Goal: Task Accomplishment & Management: Complete application form

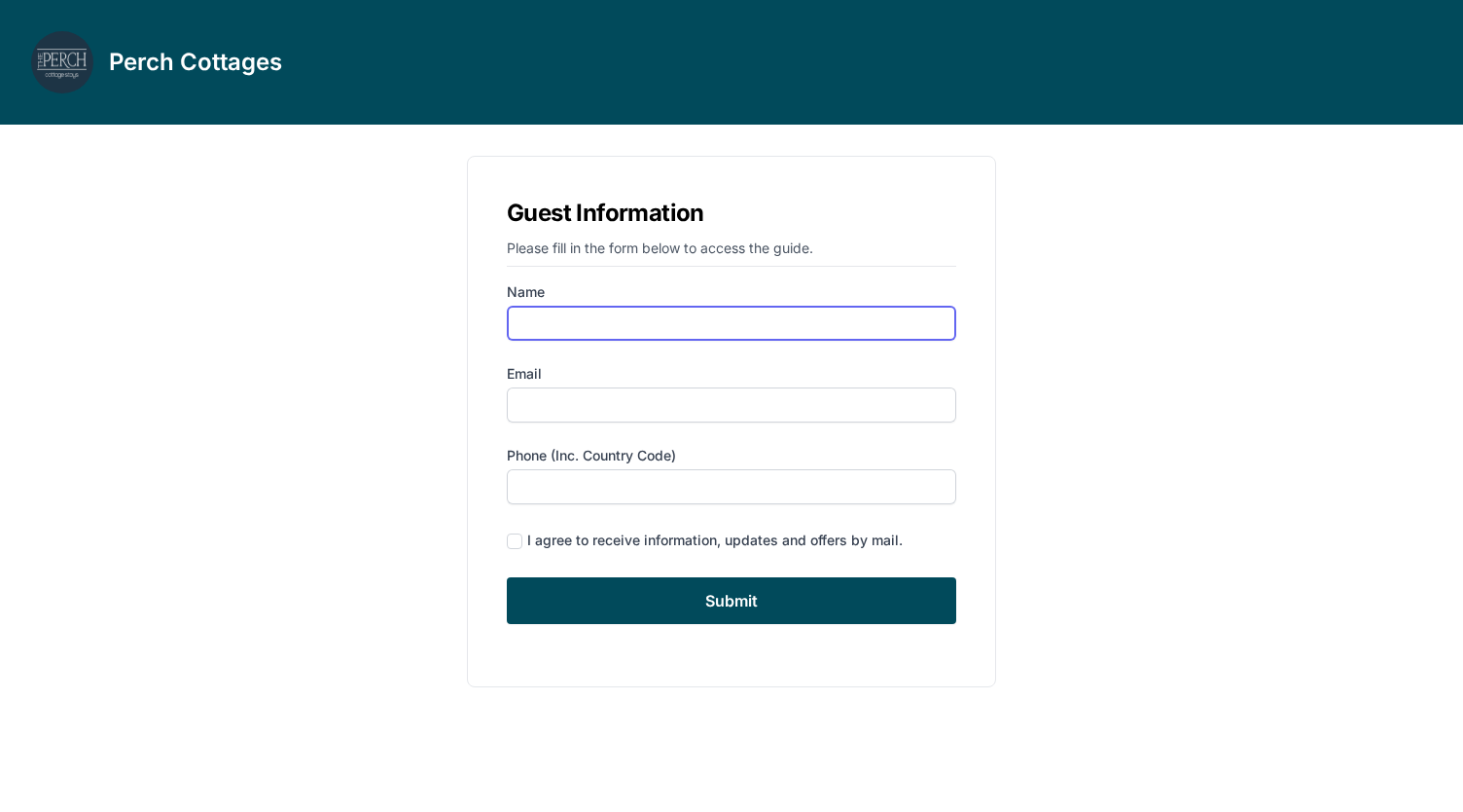
drag, startPoint x: 589, startPoint y: 321, endPoint x: 485, endPoint y: 373, distance: 116.3
click at [589, 321] on input "Name" at bounding box center [731, 323] width 450 height 35
type input "[PERSON_NAME]"
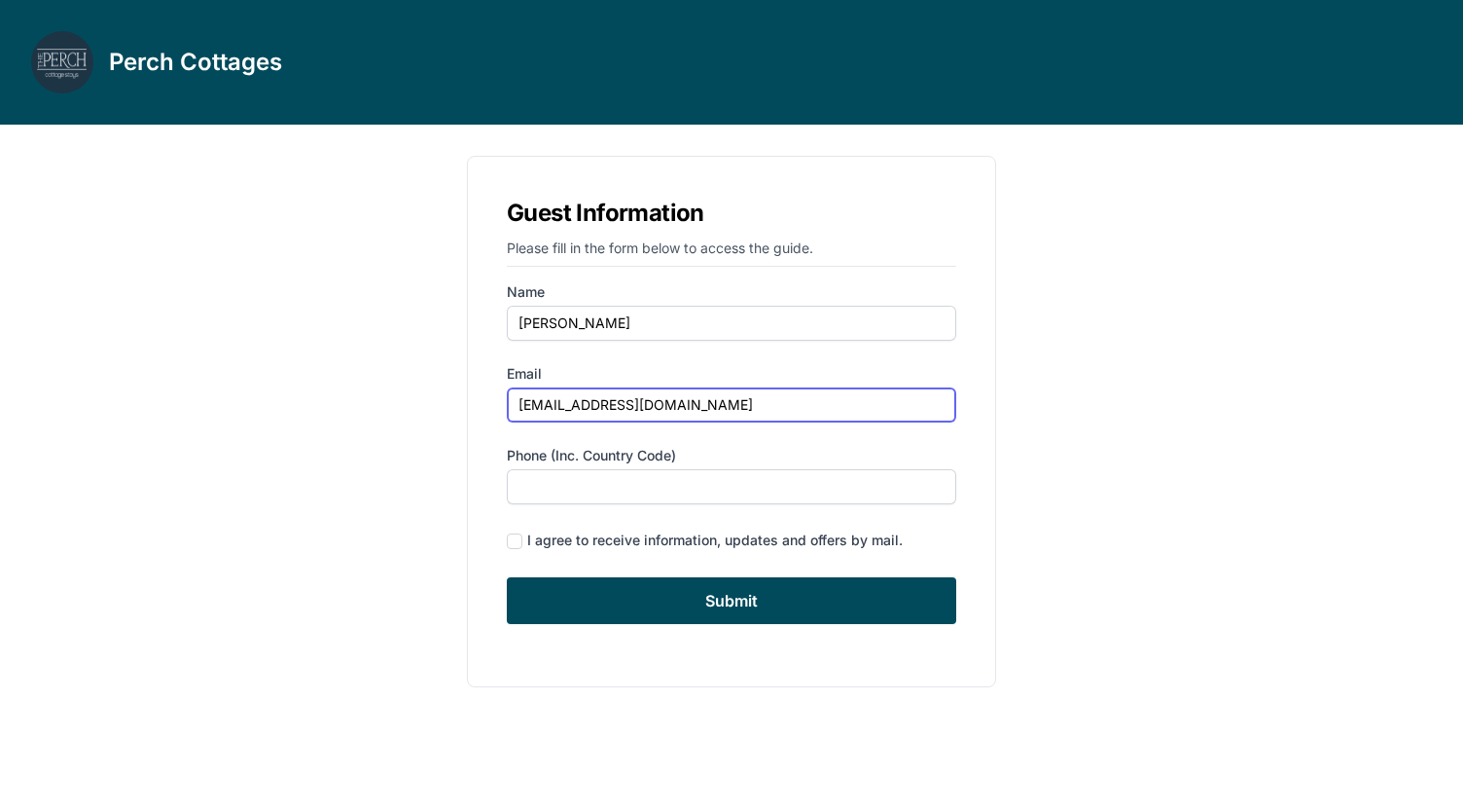
type input "[EMAIL_ADDRESS][DOMAIN_NAME]"
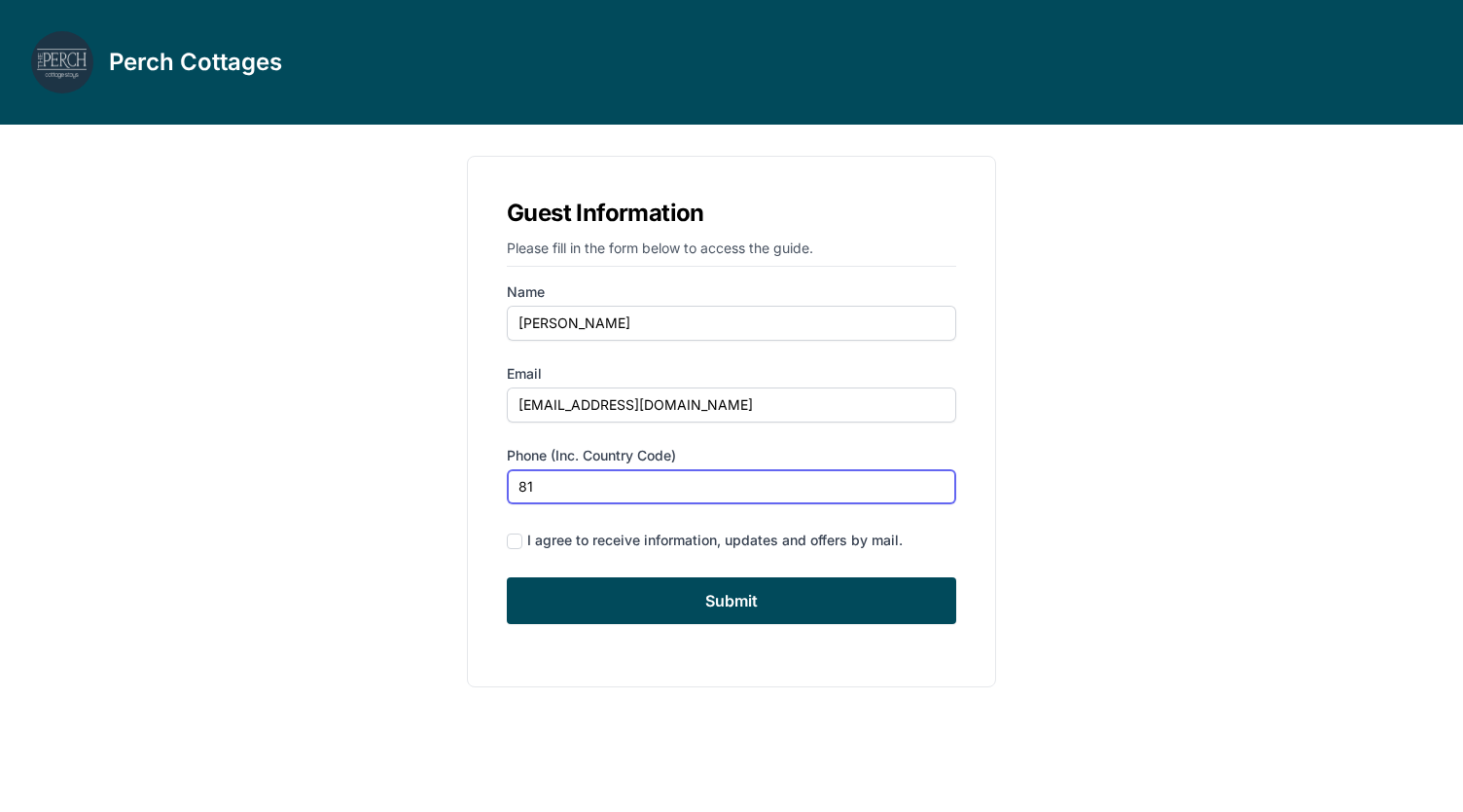
type input "8"
type input "9173455973"
click at [515, 535] on input "checkbox" at bounding box center [514, 541] width 16 height 16
checkbox input "true"
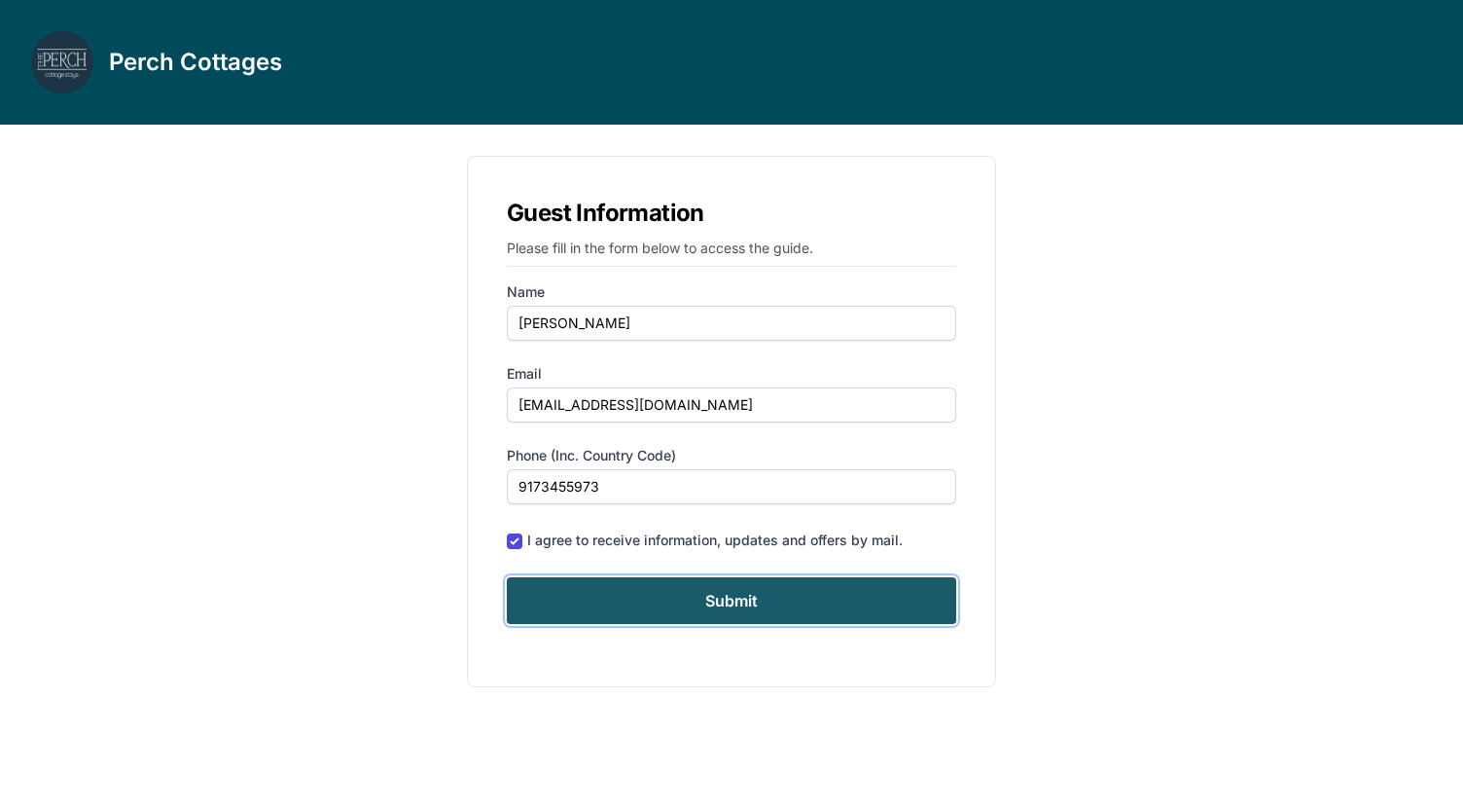
click at [699, 593] on input "Submit" at bounding box center [731, 600] width 450 height 47
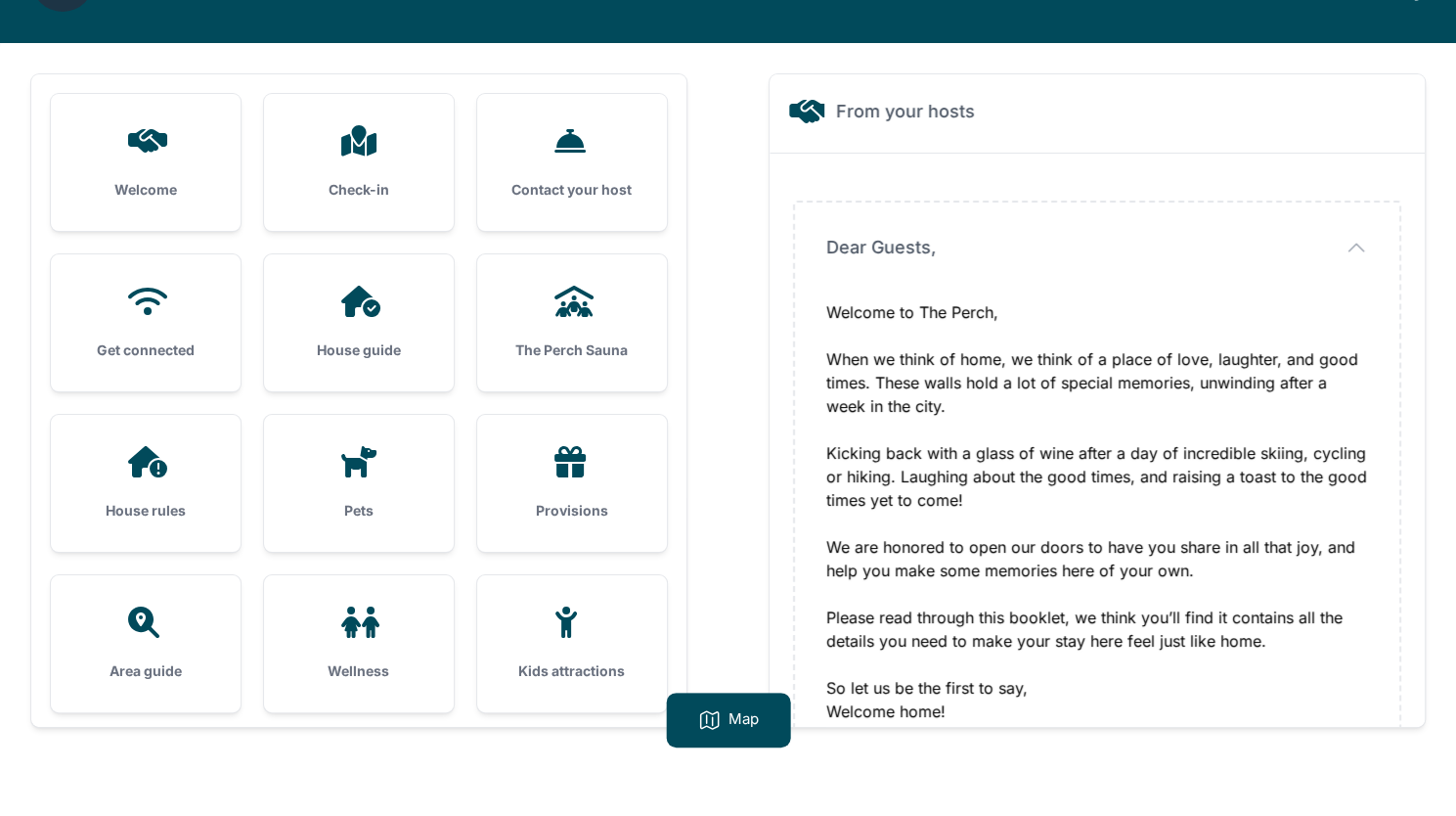
scroll to position [89, 0]
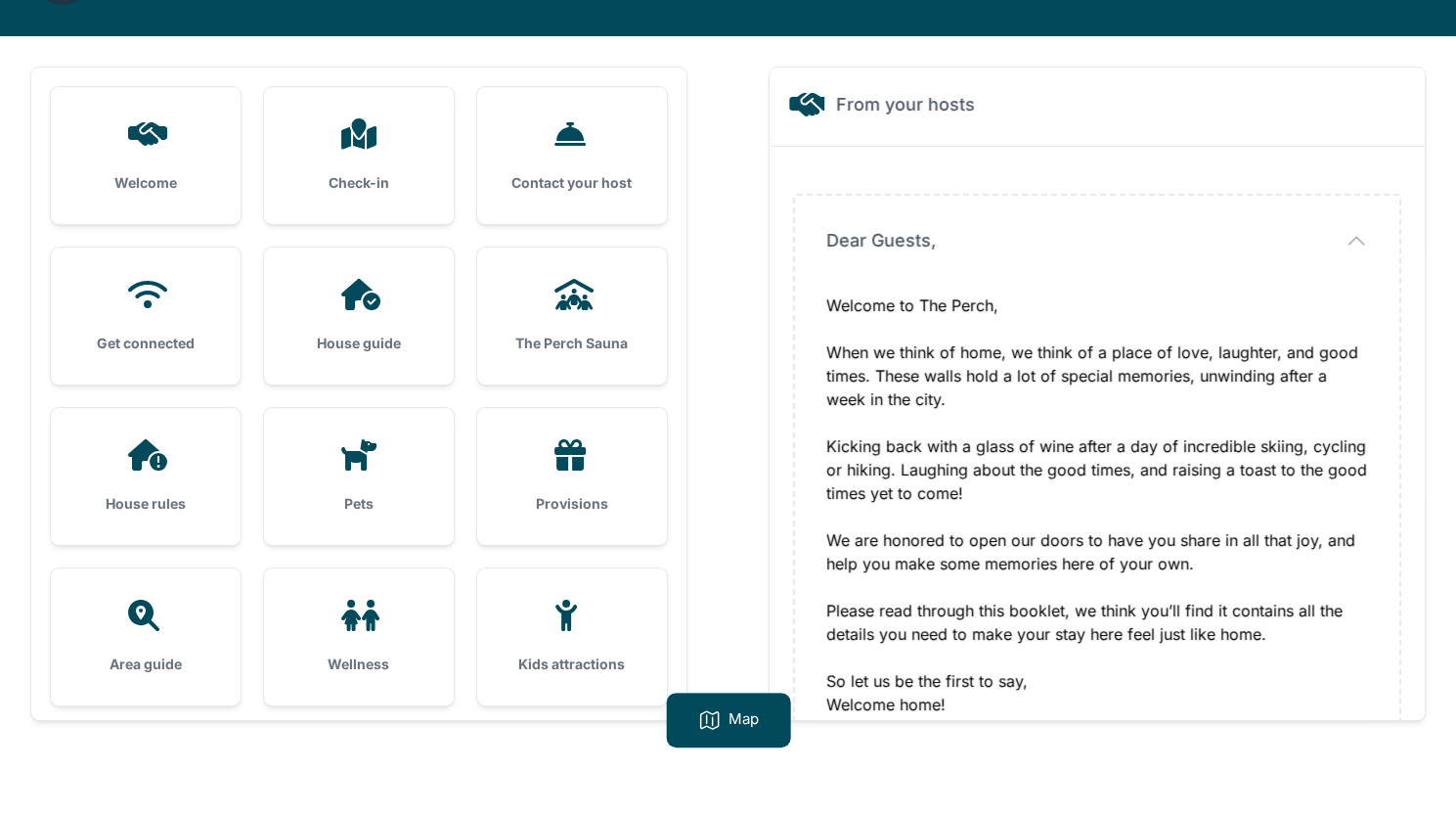
click at [555, 511] on h3 "Provisions" at bounding box center [572, 503] width 127 height 20
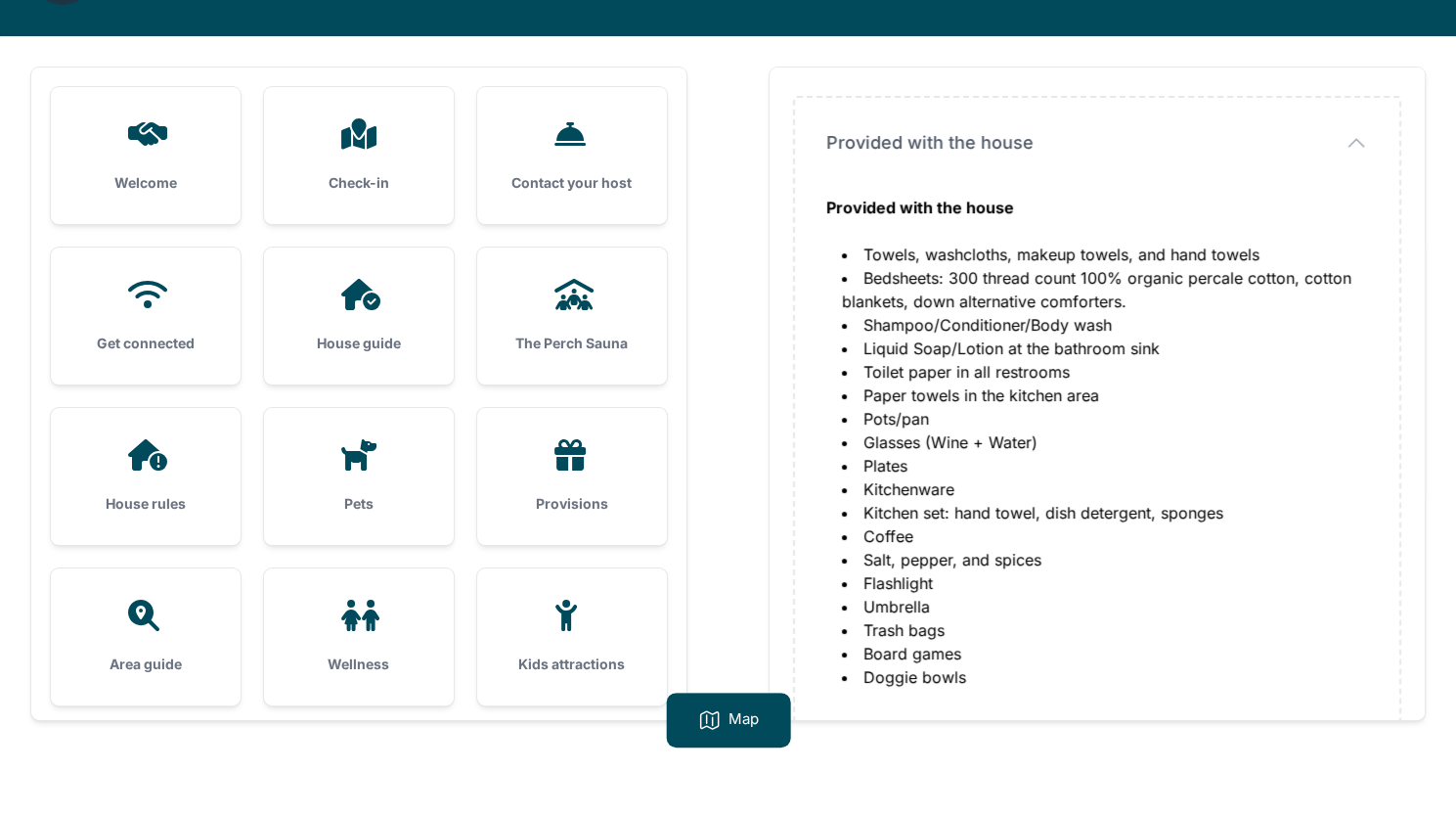
scroll to position [123, 0]
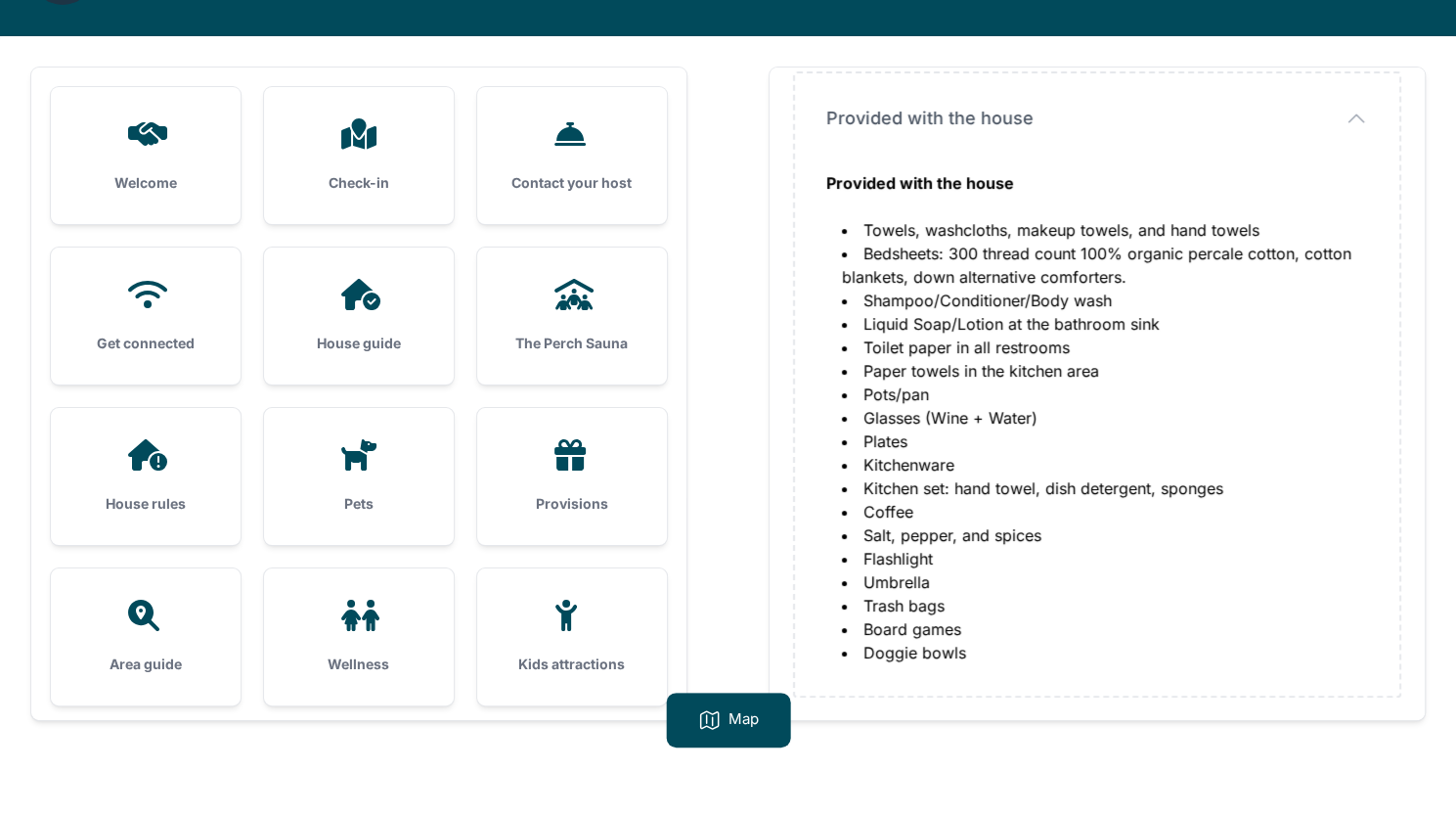
click at [542, 600] on div at bounding box center [572, 615] width 127 height 31
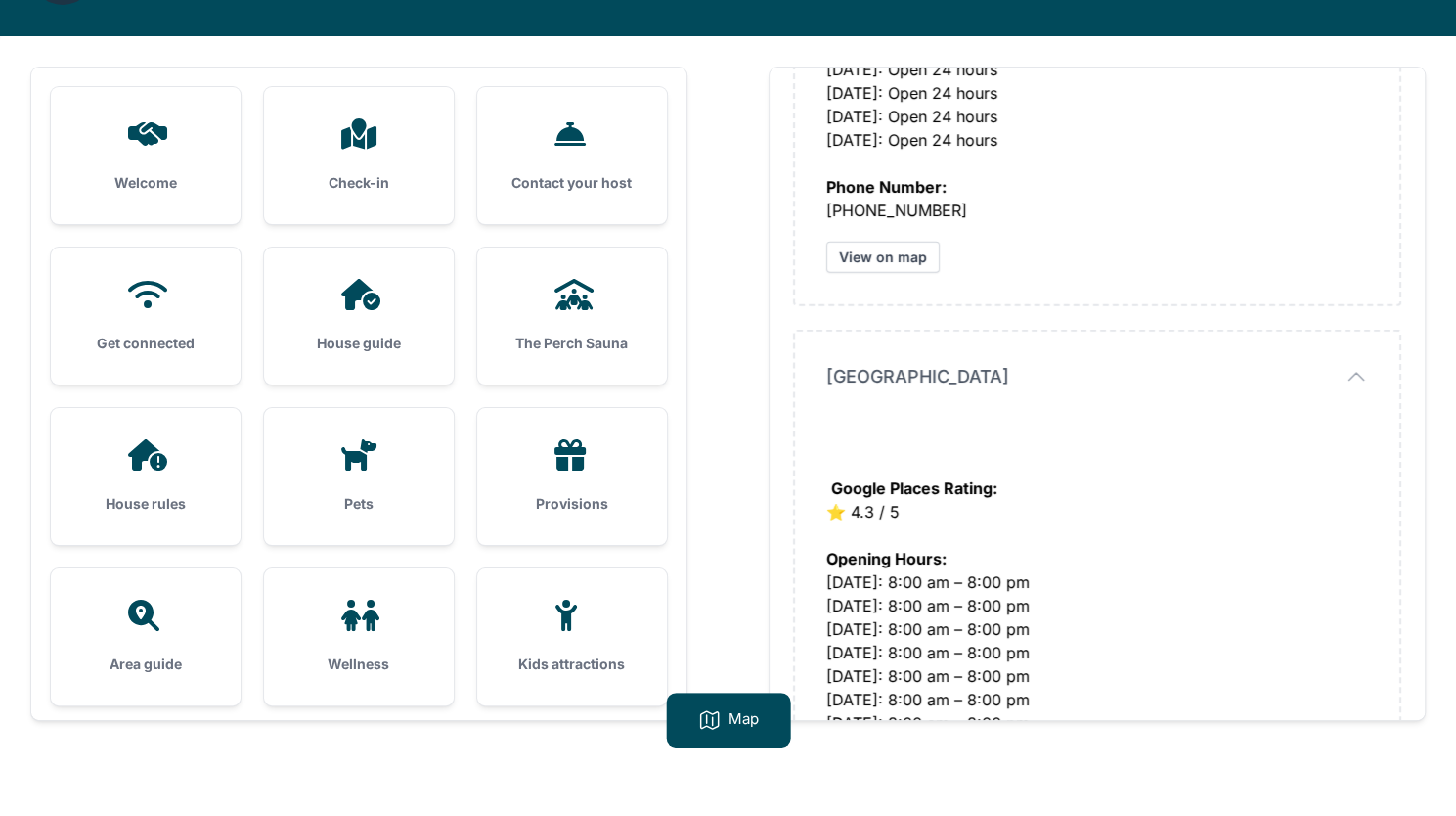
scroll to position [2835, 0]
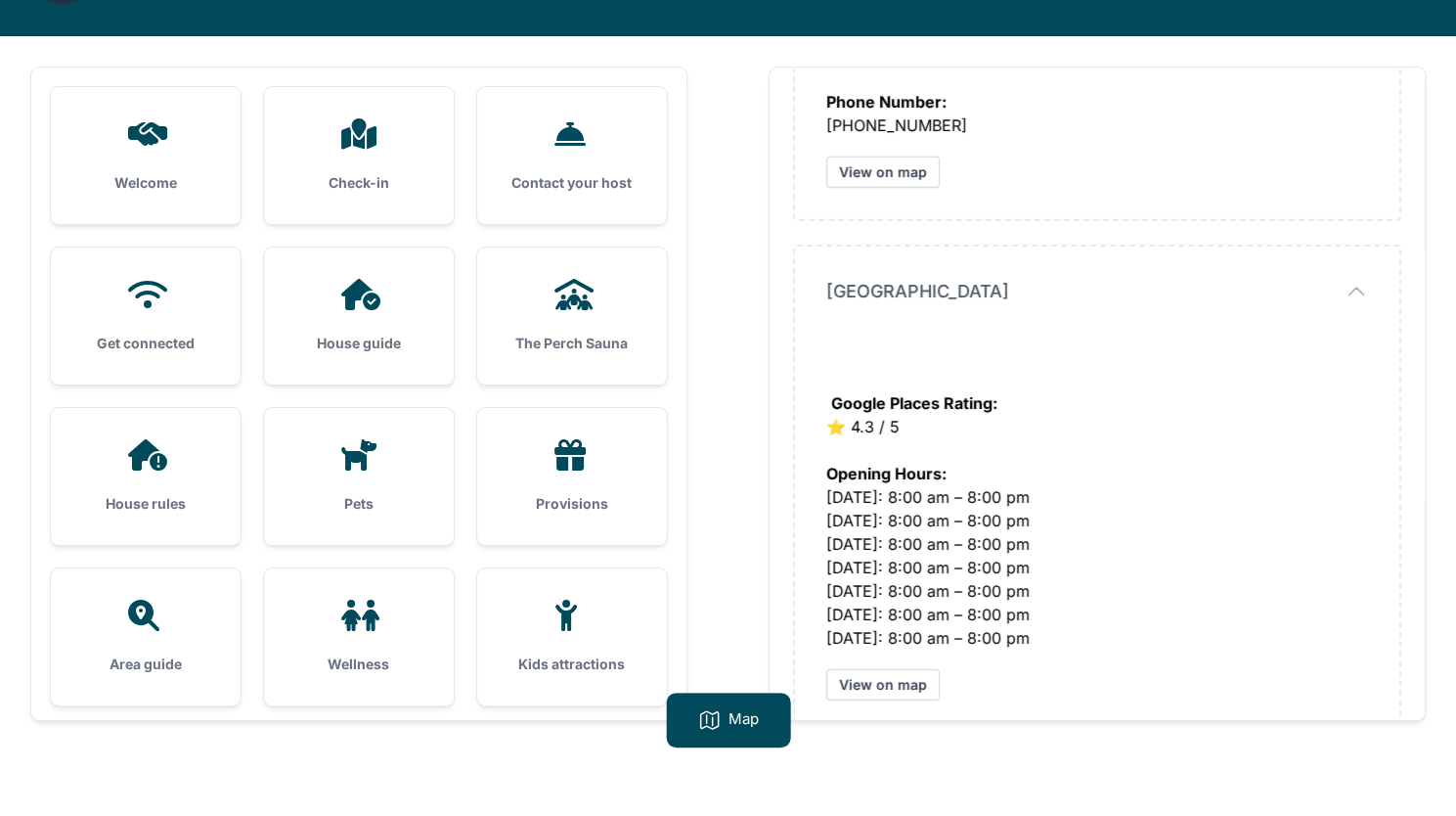
click at [356, 509] on h3 "Pets" at bounding box center [359, 503] width 127 height 20
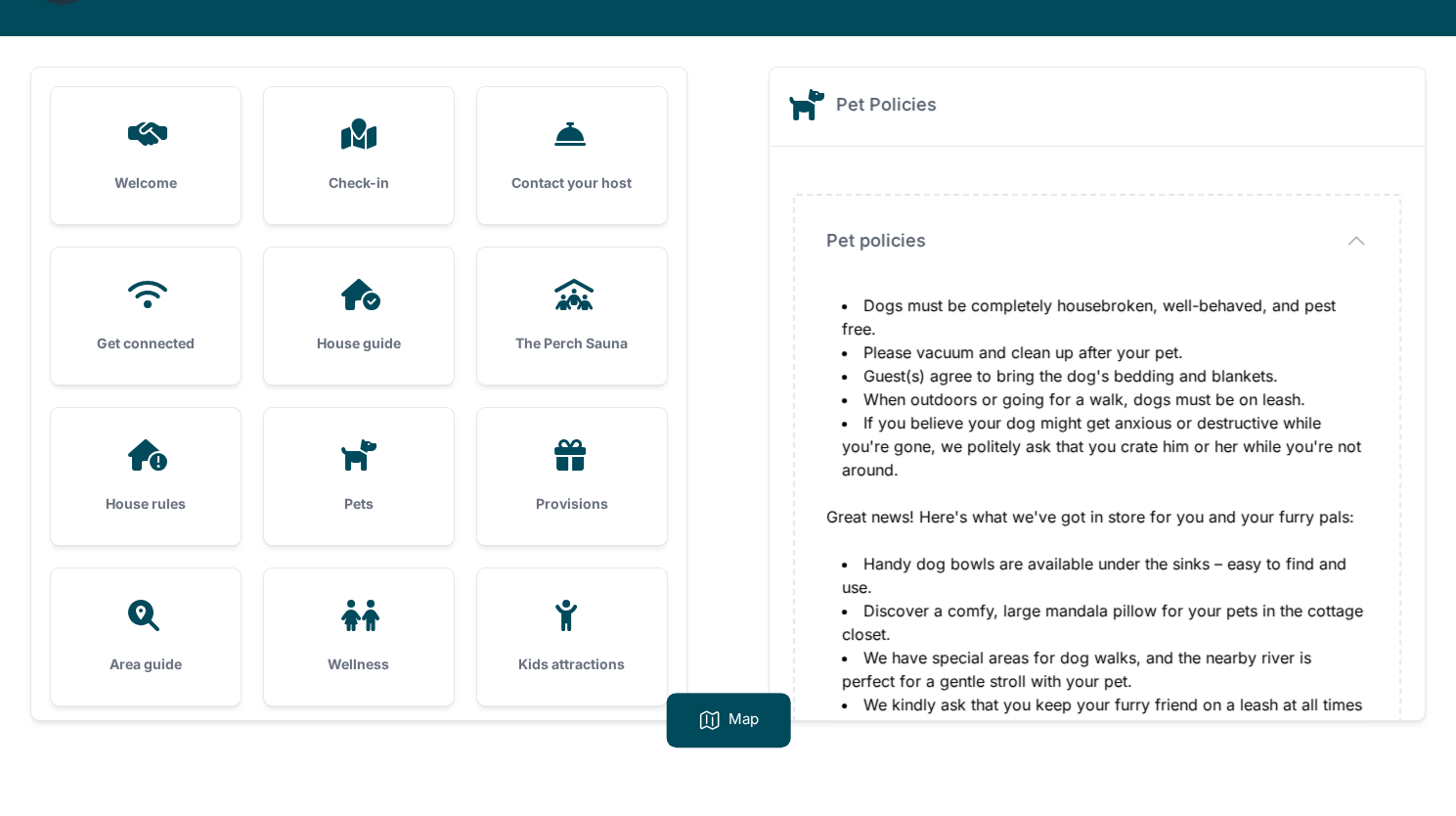
click at [347, 311] on div "House guide" at bounding box center [358, 316] width 189 height 137
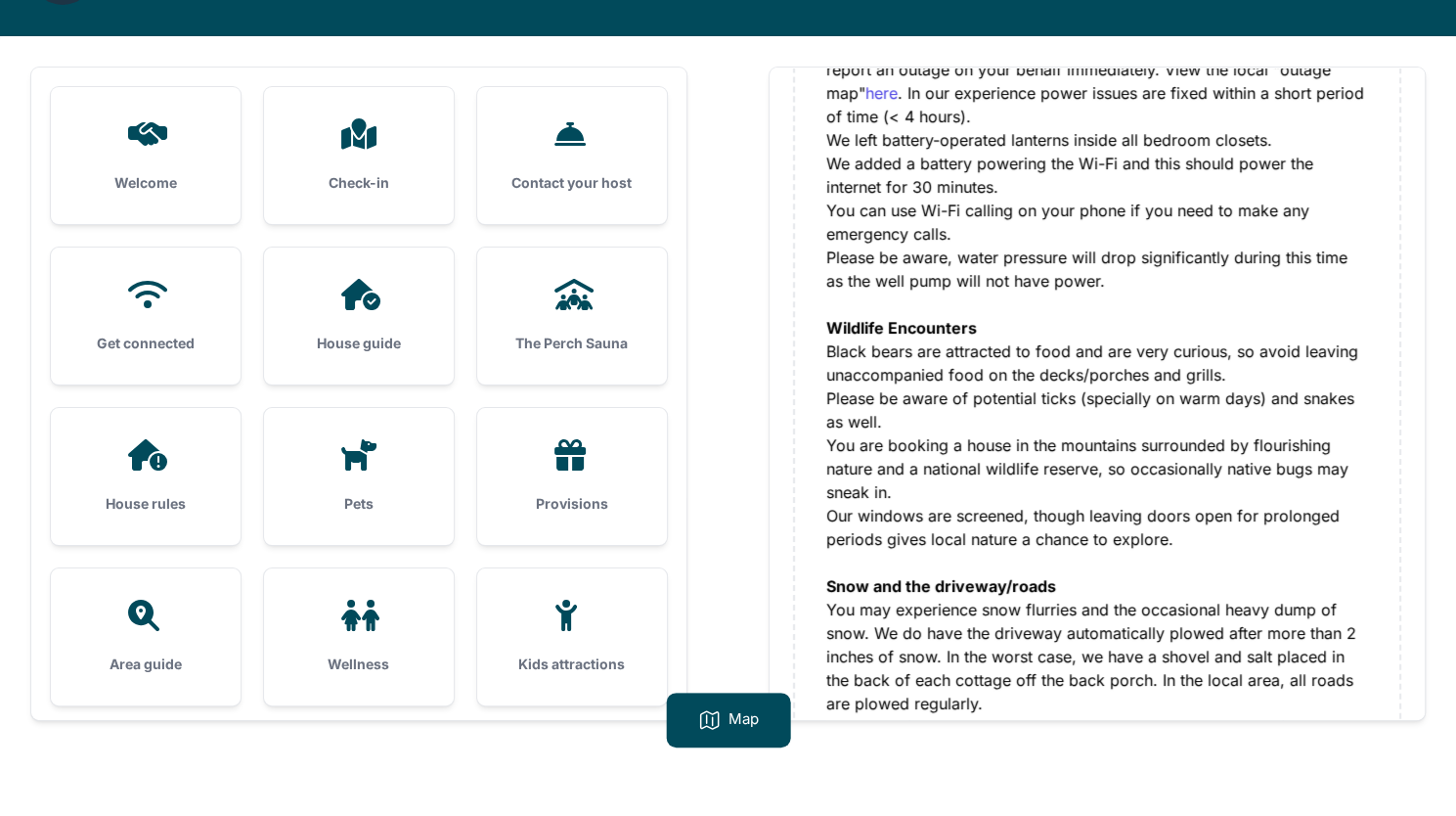
scroll to position [638, 0]
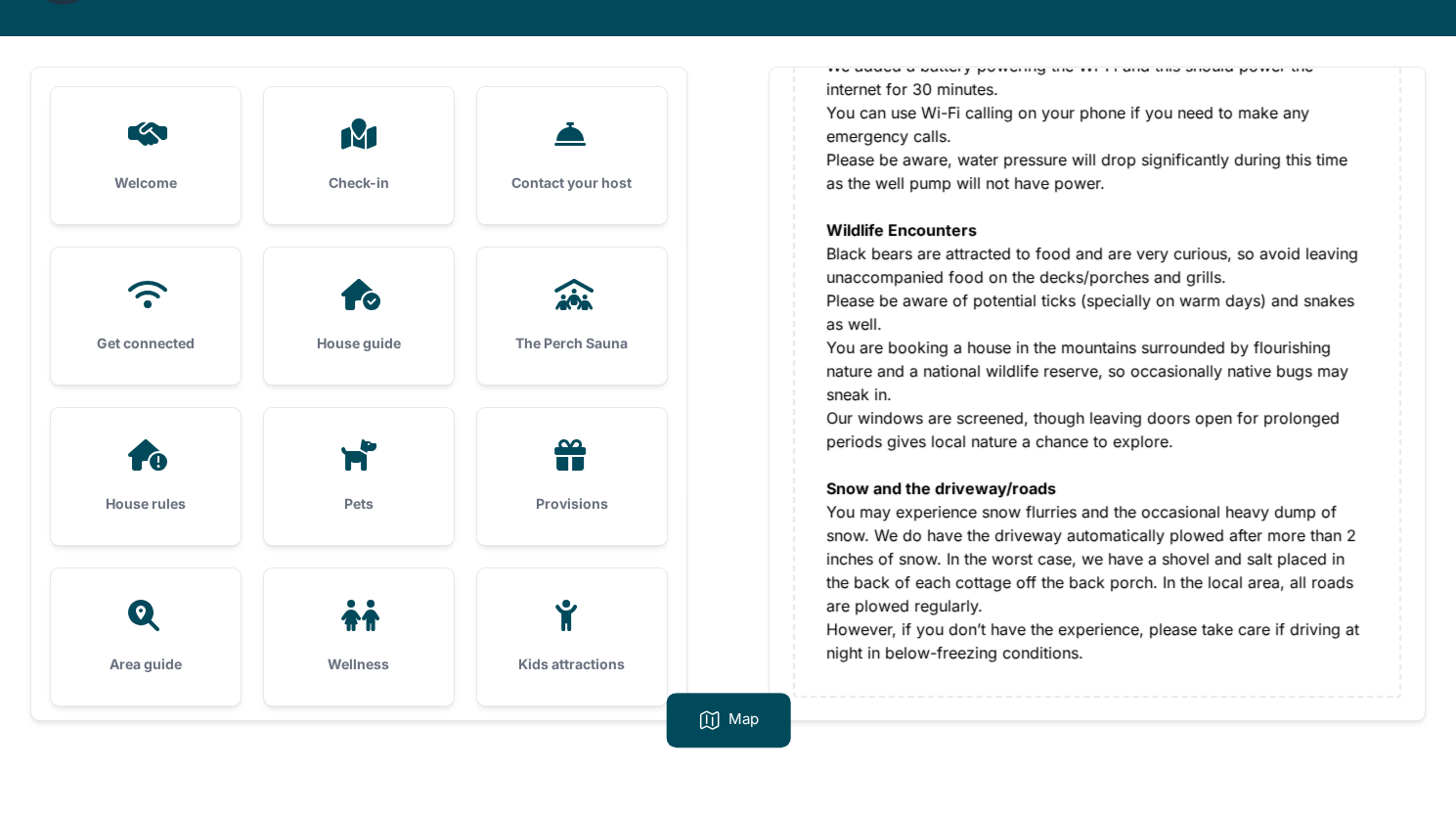
click at [518, 491] on div "Provisions" at bounding box center [572, 477] width 189 height 137
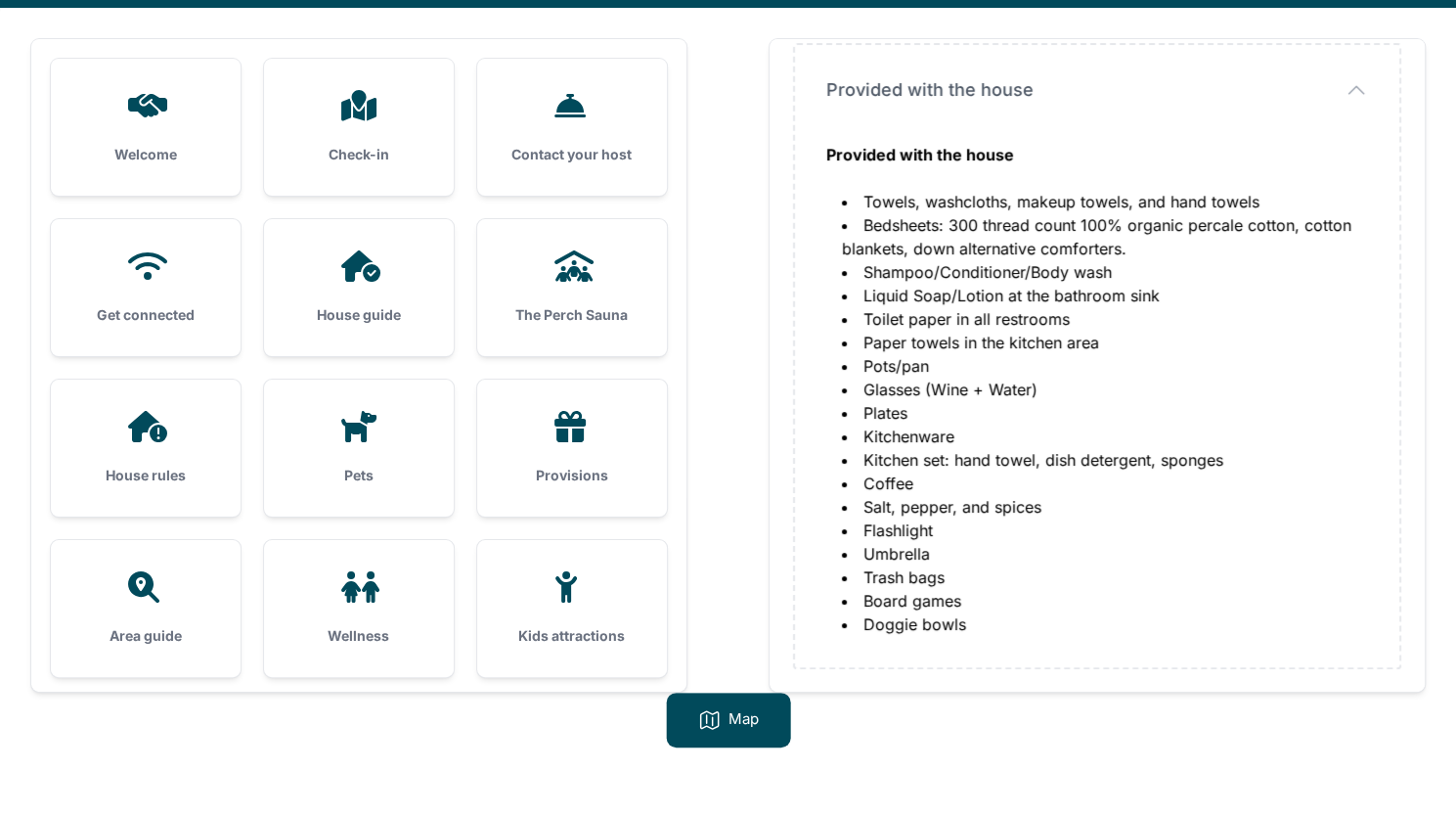
scroll to position [126, 0]
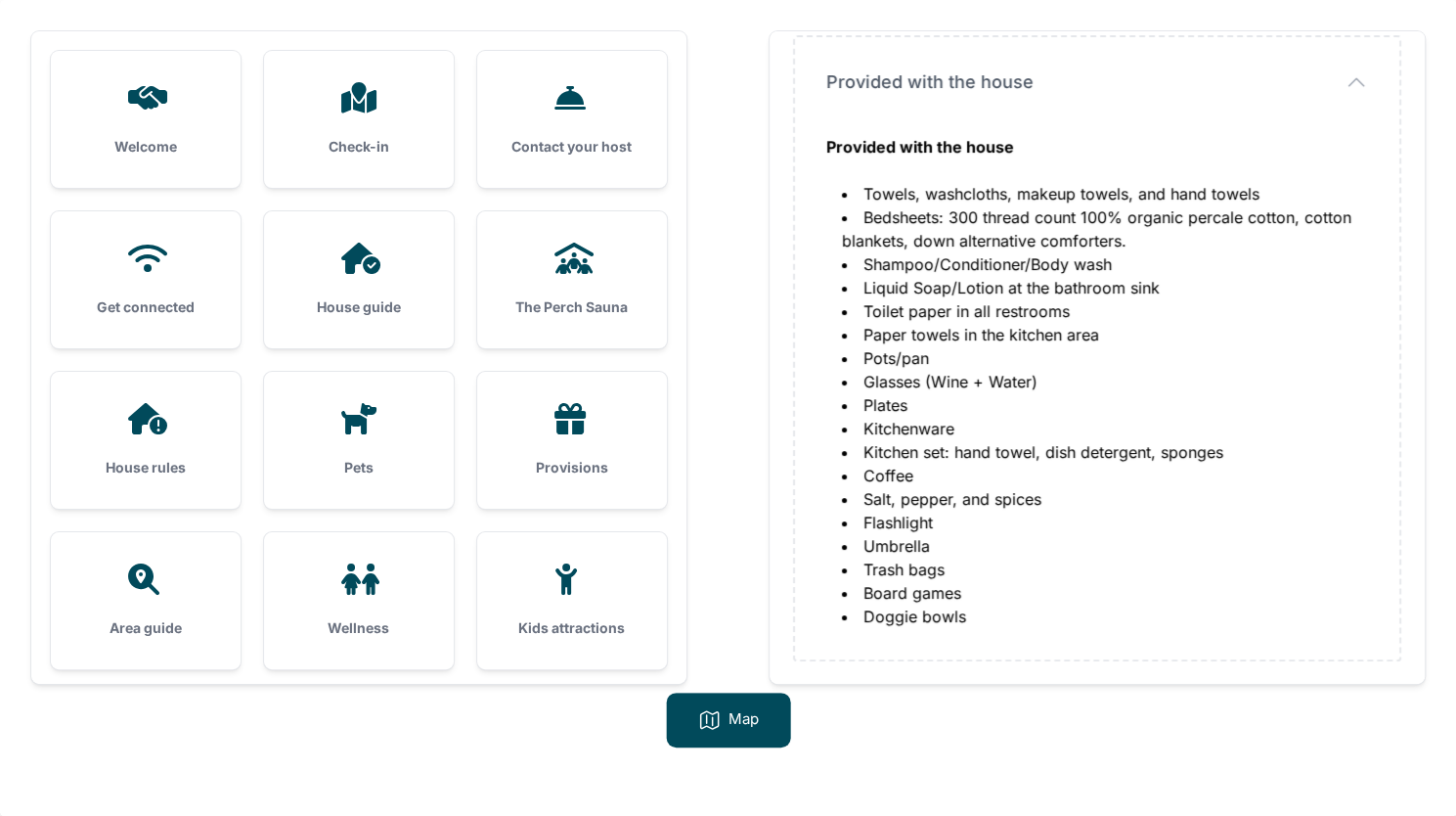
click at [162, 330] on div "Get connected" at bounding box center [145, 280] width 189 height 137
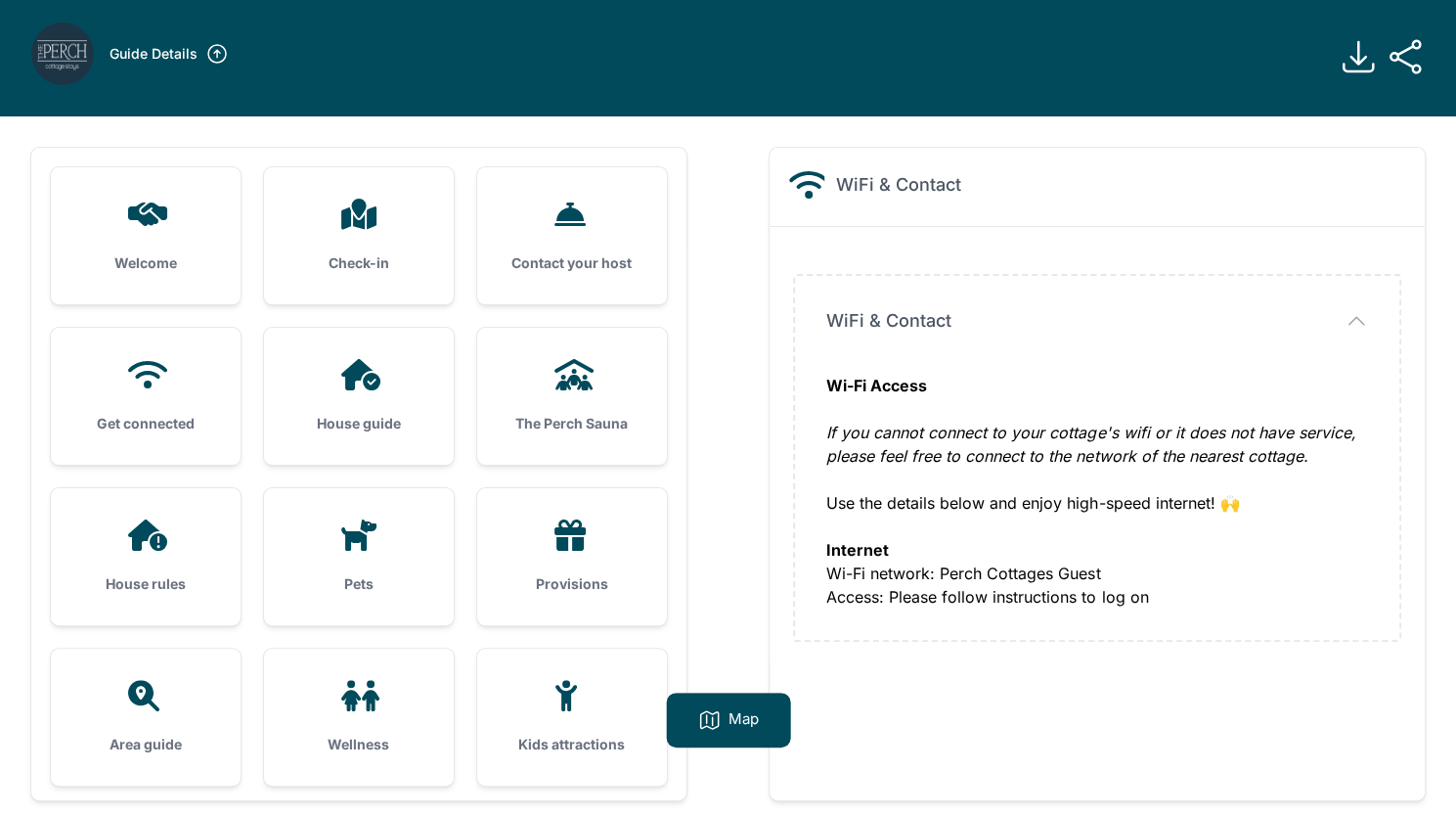
scroll to position [0, 0]
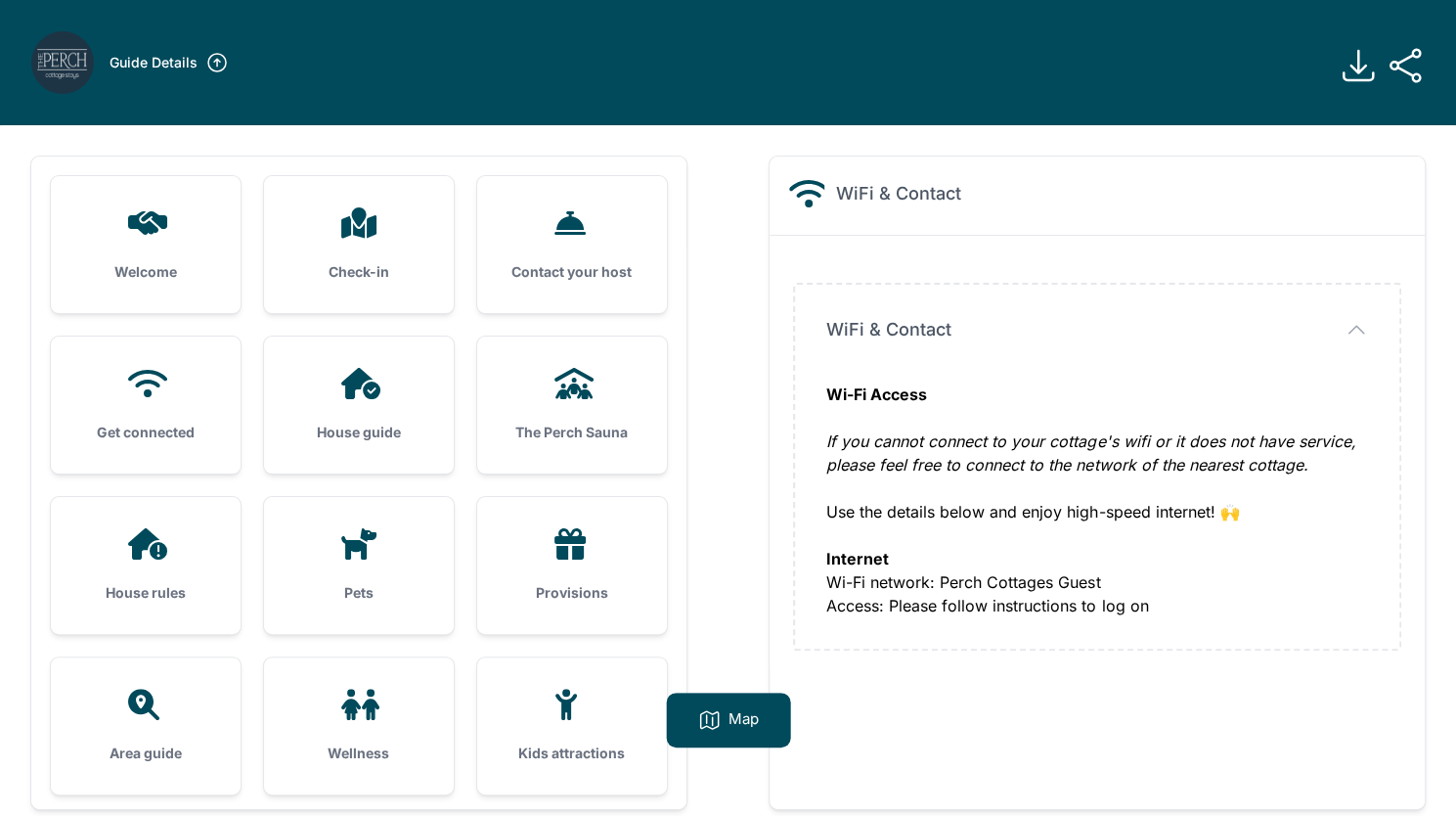
drag, startPoint x: 726, startPoint y: 326, endPoint x: 710, endPoint y: 350, distance: 28.8
drag, startPoint x: 710, startPoint y: 350, endPoint x: 565, endPoint y: 253, distance: 174.5
click at [565, 253] on div "Contact your host" at bounding box center [572, 244] width 189 height 137
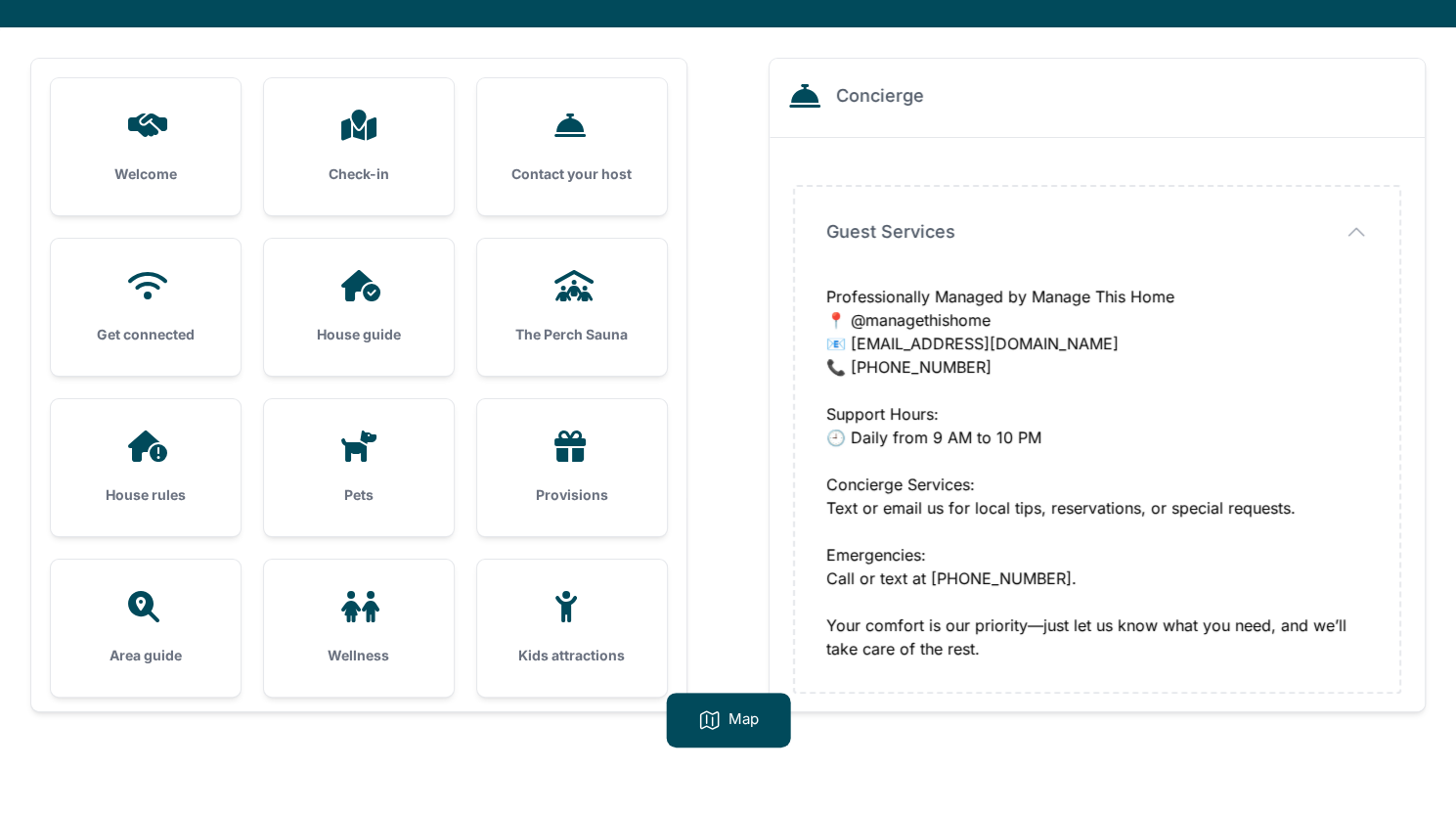
scroll to position [126, 0]
